Goal: Navigation & Orientation: Understand site structure

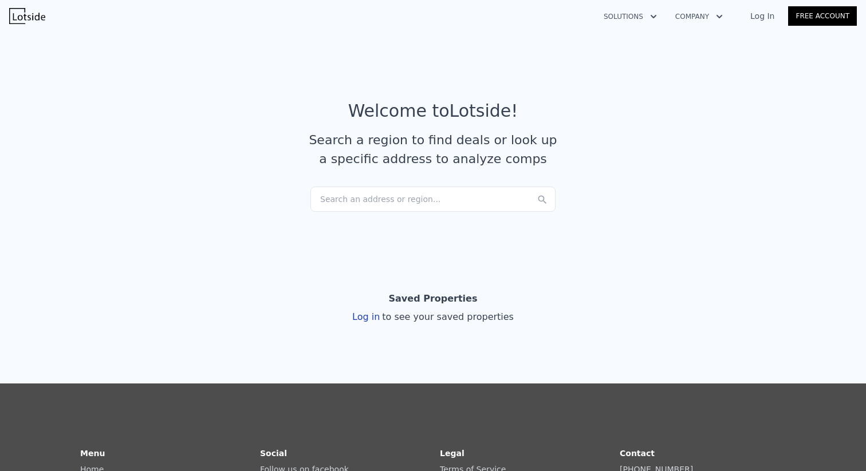
click at [435, 197] on div "Search an address or region..." at bounding box center [432, 199] width 245 height 25
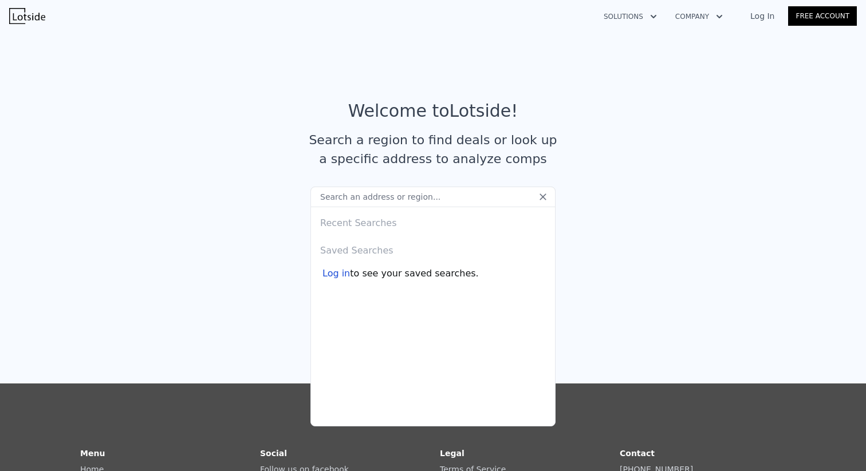
click at [435, 196] on input "text" at bounding box center [432, 197] width 245 height 21
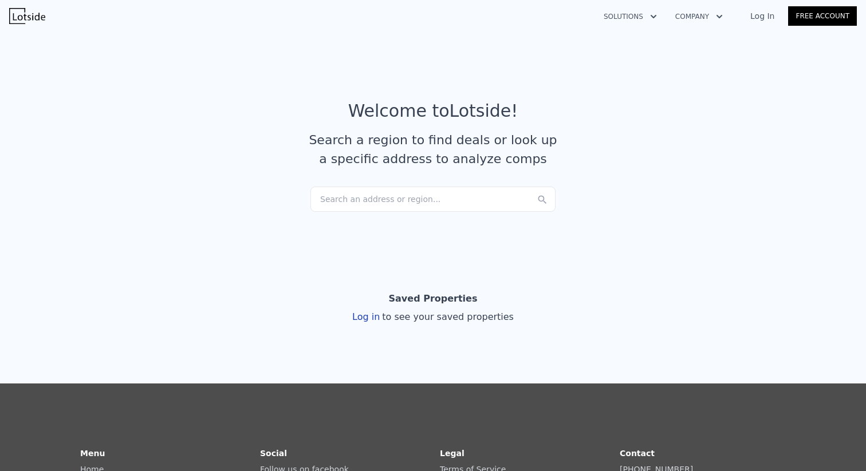
click at [438, 170] on article "Welcome to Lotside ! Search a region to find deals or look up a specific addres…" at bounding box center [432, 144] width 733 height 86
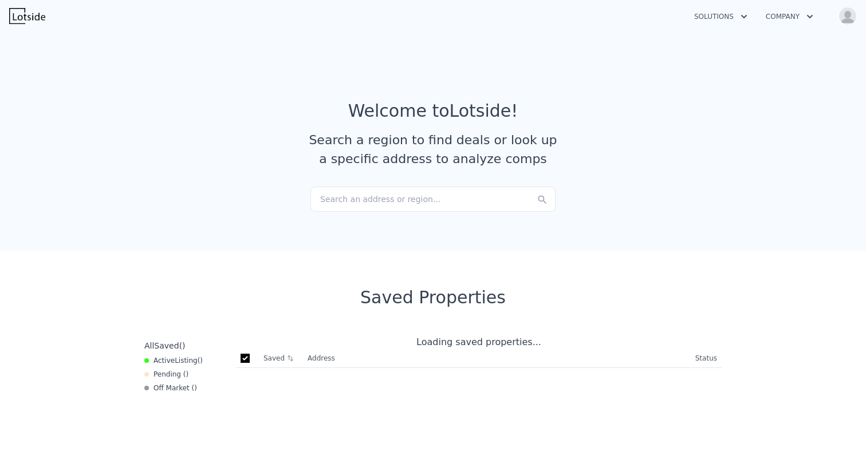
checkbox input "true"
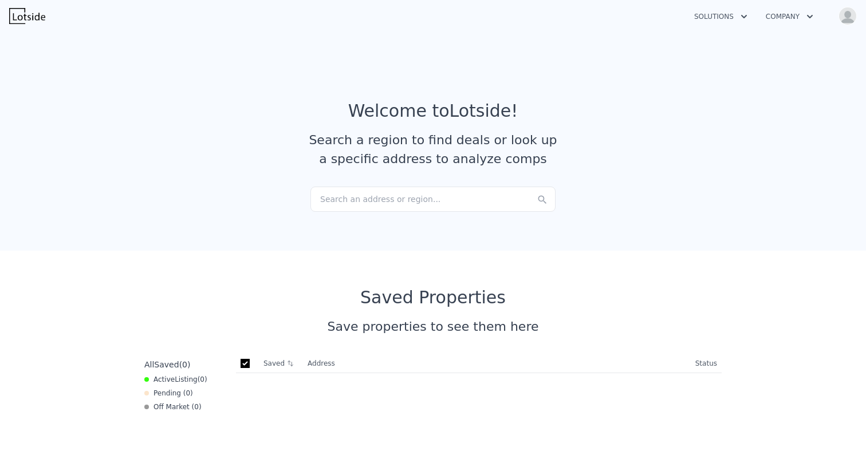
click at [815, 13] on icon "button" at bounding box center [809, 17] width 11 height 14
click at [750, 17] on button "Solutions" at bounding box center [721, 16] width 72 height 21
